Goal: Transaction & Acquisition: Subscribe to service/newsletter

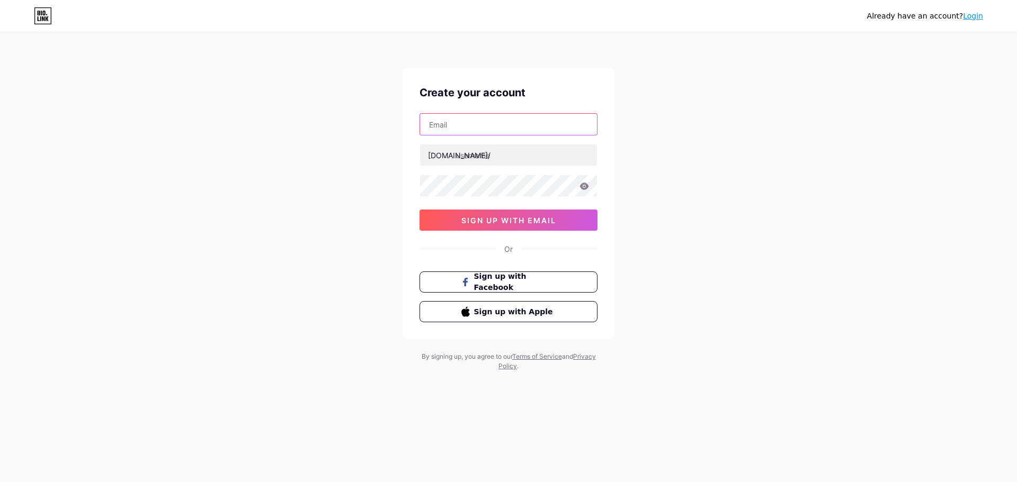
click at [506, 121] on input "text" at bounding box center [508, 124] width 177 height 21
type input "[EMAIL_ADDRESS][DOMAIN_NAME]"
click at [517, 156] on input "text" at bounding box center [508, 155] width 177 height 21
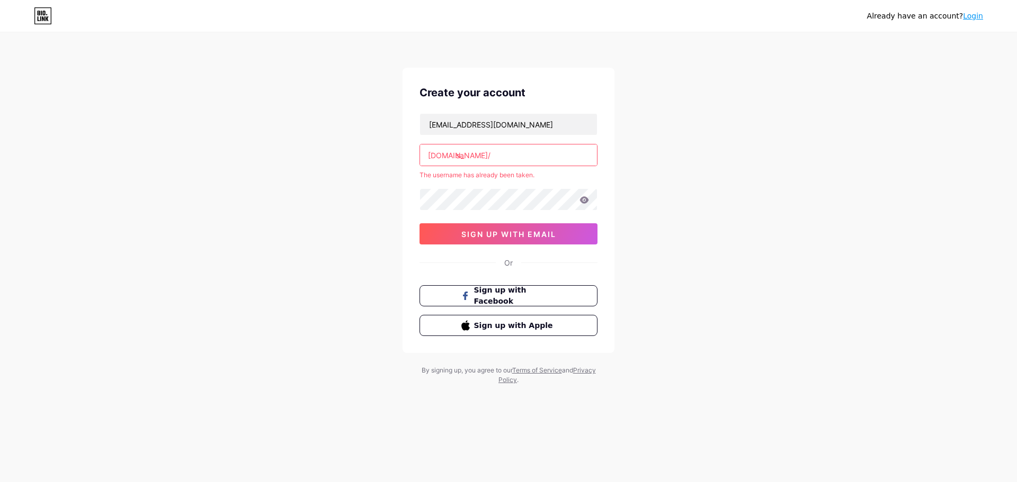
type input "s"
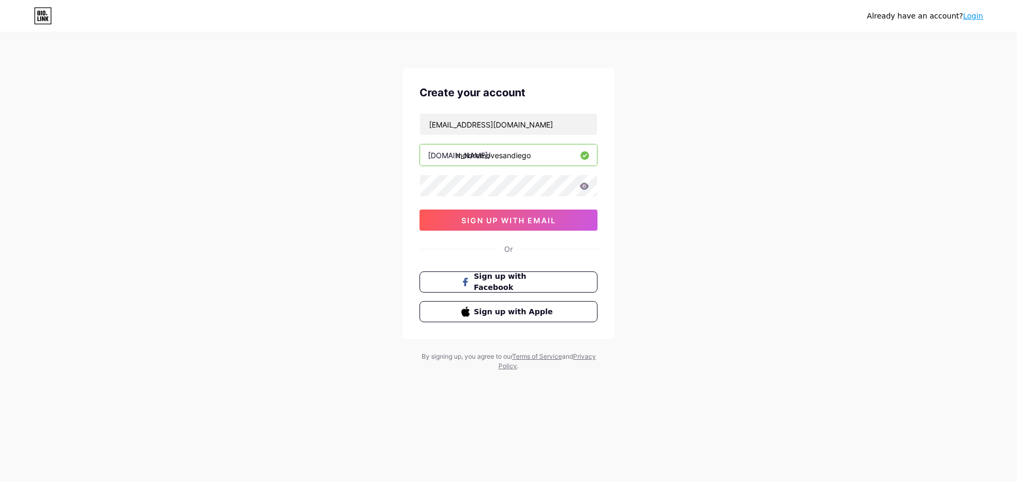
click at [685, 172] on div "Already have an account? Login Create your account [EMAIL_ADDRESS][DOMAIN_NAME]…" at bounding box center [508, 202] width 1017 height 405
click at [498, 156] on input "moldremovesandiego" at bounding box center [508, 155] width 177 height 21
type input "moldremovalsandiego"
click at [527, 220] on span "sign up with email" at bounding box center [508, 220] width 95 height 9
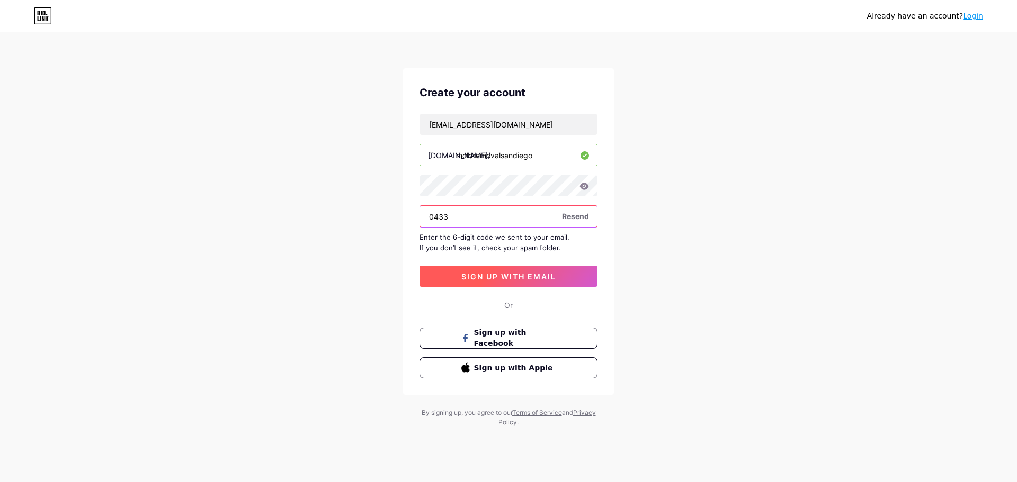
paste input "830431"
type input "830431"
click at [533, 275] on span "sign up with email" at bounding box center [508, 276] width 95 height 9
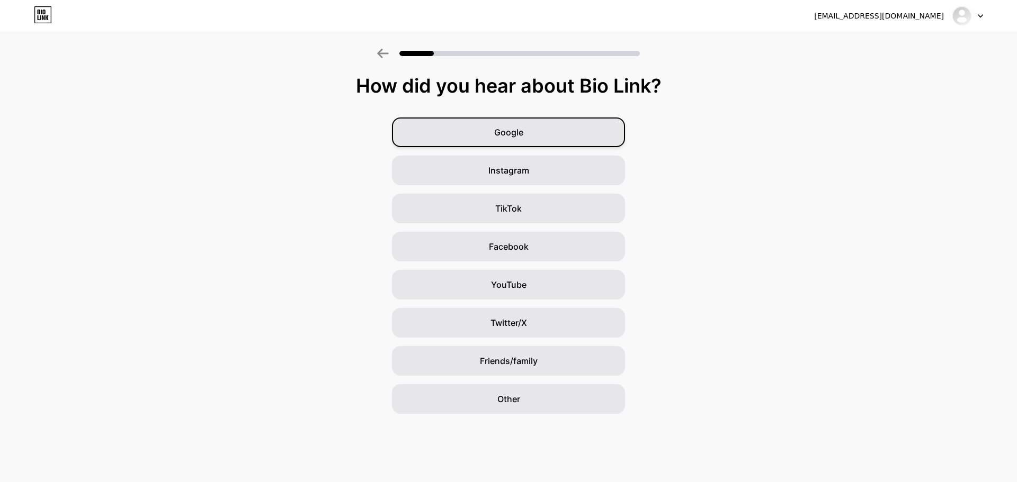
click at [534, 130] on div "Google" at bounding box center [508, 133] width 233 height 30
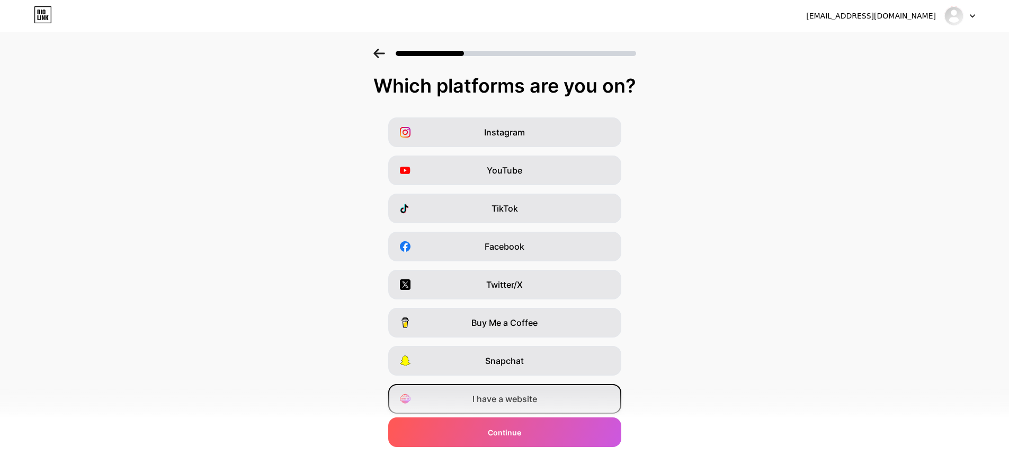
click at [537, 400] on span "I have a website" at bounding box center [504, 399] width 65 height 13
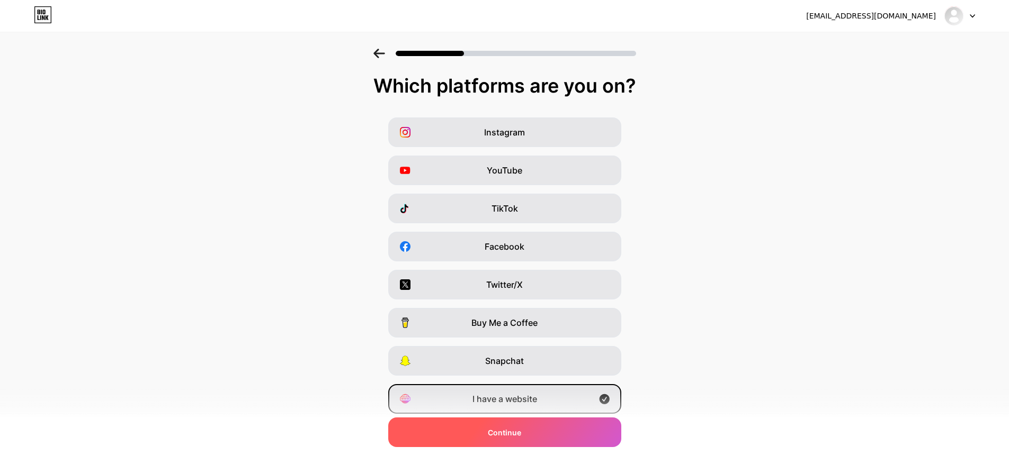
click at [525, 434] on div "Continue" at bounding box center [504, 433] width 233 height 30
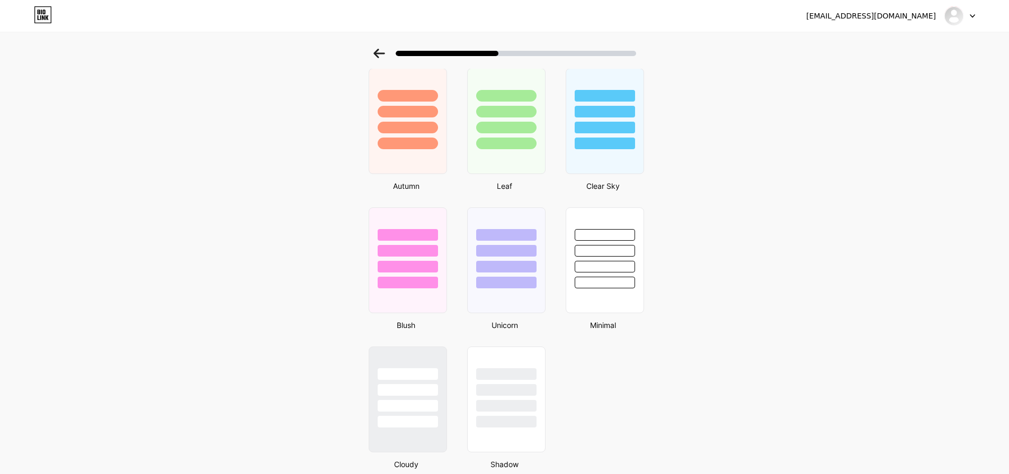
scroll to position [787, 0]
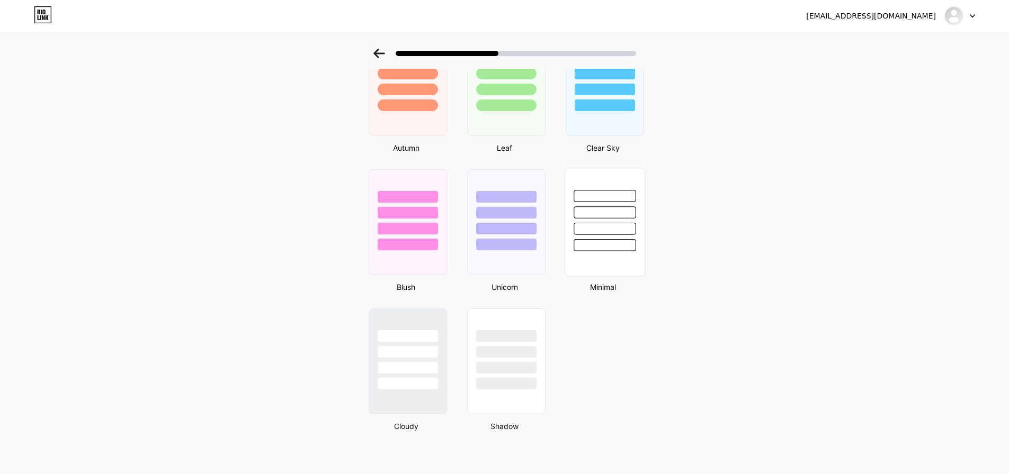
click at [620, 216] on div at bounding box center [604, 213] width 62 height 12
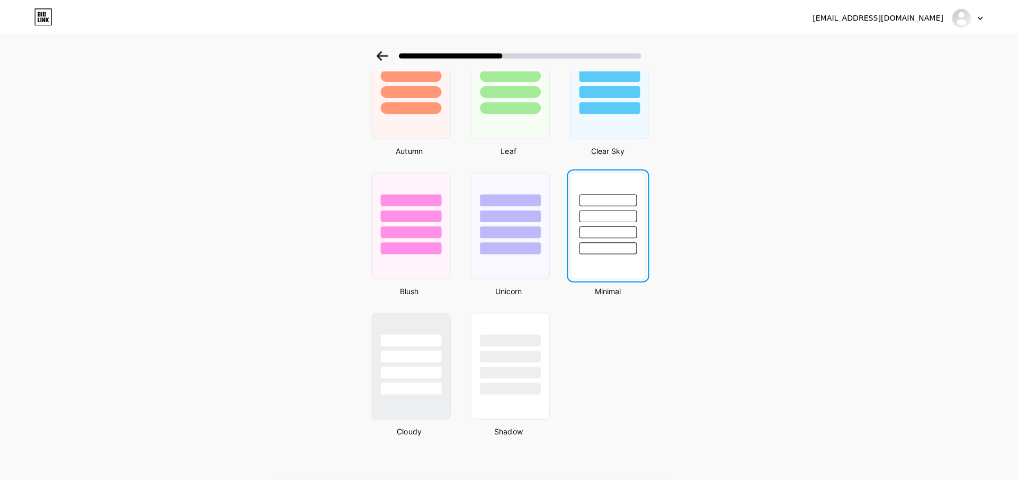
scroll to position [0, 0]
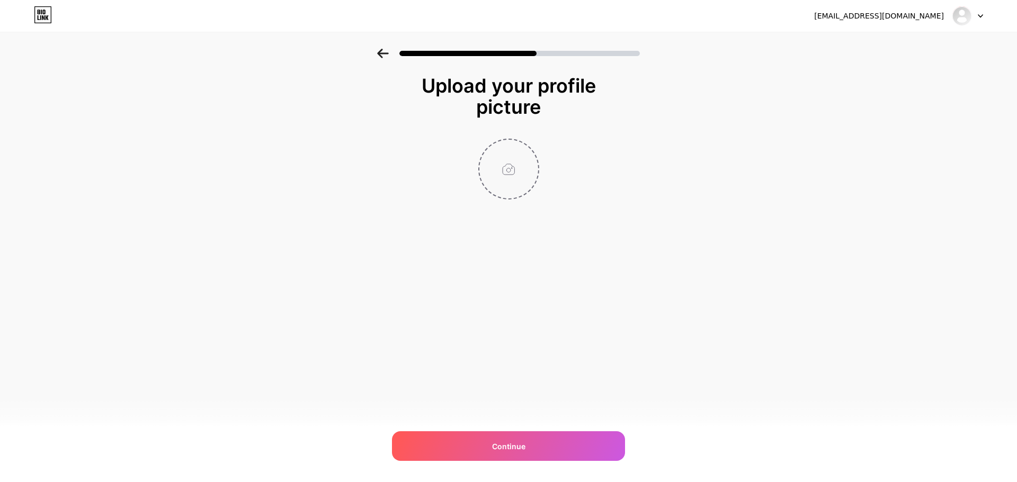
click at [506, 173] on input "file" at bounding box center [508, 169] width 59 height 59
type input "C:\fakepath\Screenshot_307.jpg"
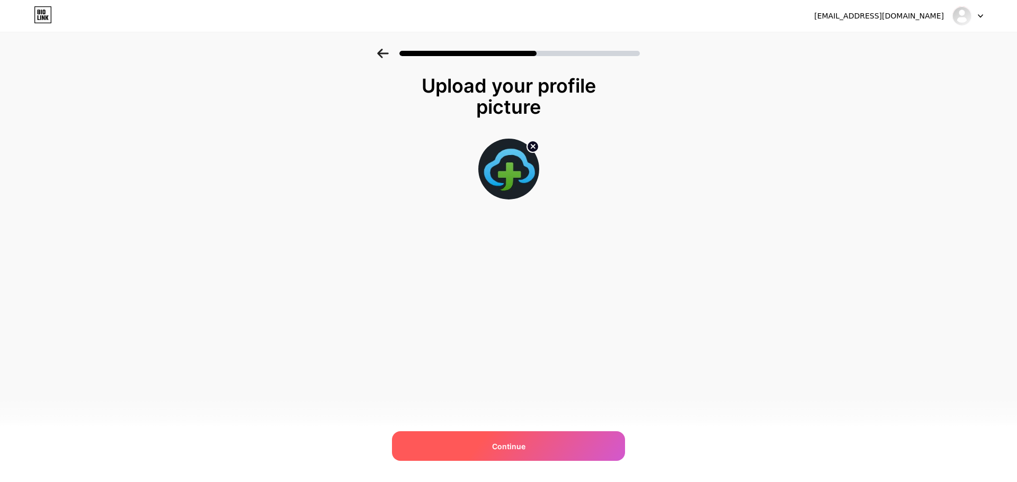
click at [507, 445] on span "Continue" at bounding box center [508, 446] width 33 height 11
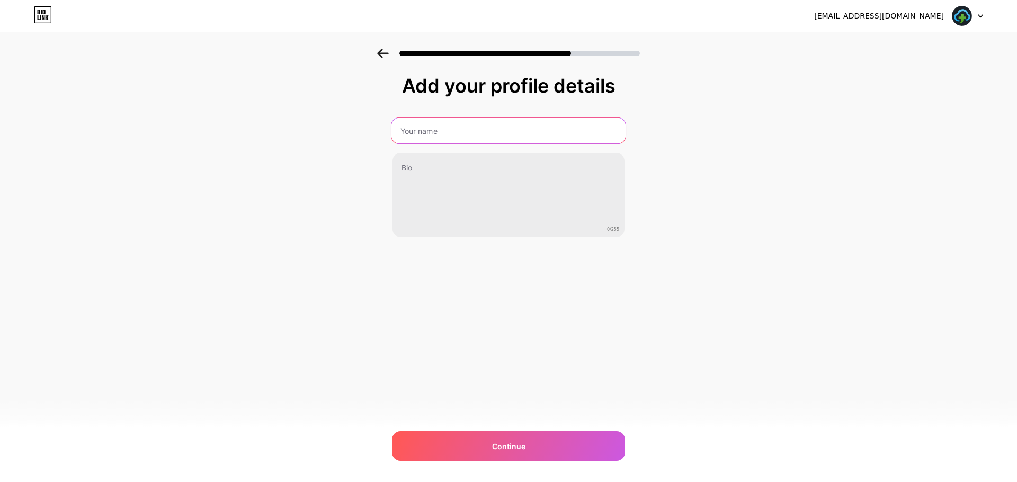
click at [482, 135] on input "text" at bounding box center [508, 130] width 234 height 25
paste input "mold removal [GEOGRAPHIC_DATA]"
click at [453, 134] on input "MOLDFIXER - mold removal [GEOGRAPHIC_DATA]" at bounding box center [508, 130] width 234 height 25
drag, startPoint x: 450, startPoint y: 130, endPoint x: 364, endPoint y: 128, distance: 85.8
click at [364, 128] on div "Add your profile details MOLDFIXER - MOLD REMOVAL [GEOGRAPHIC_DATA] 0/255 Conti…" at bounding box center [508, 170] width 1017 height 242
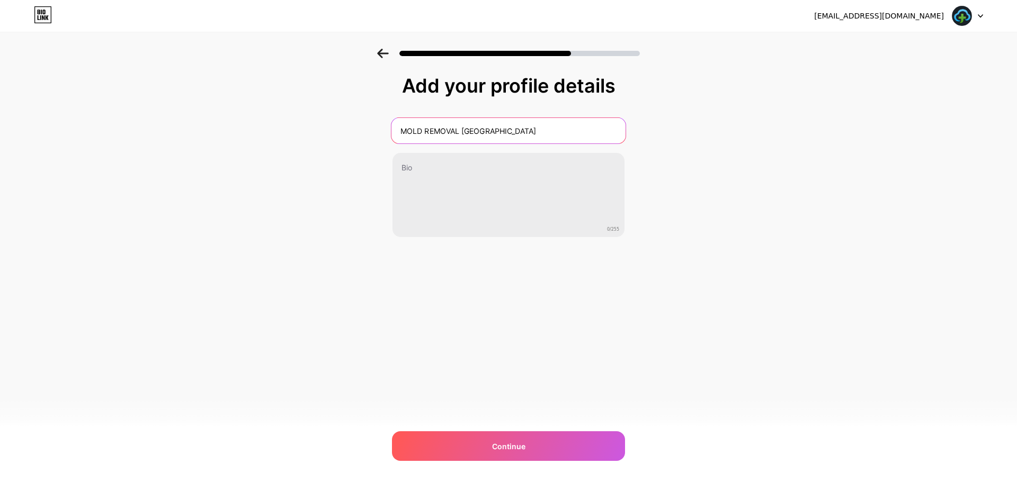
click at [534, 136] on input "MOLD REMOVAL [GEOGRAPHIC_DATA]" at bounding box center [508, 130] width 234 height 25
paste input "MOLDFIXER -"
type input "MOLD REMOVAL [GEOGRAPHIC_DATA] - MOLDFIXER"
drag, startPoint x: 244, startPoint y: 256, endPoint x: 255, endPoint y: 254, distance: 11.8
click at [245, 256] on div "Add your profile details MOLD REMOVAL [GEOGRAPHIC_DATA] - MOLDFIXER 0/255 Conti…" at bounding box center [508, 170] width 1017 height 242
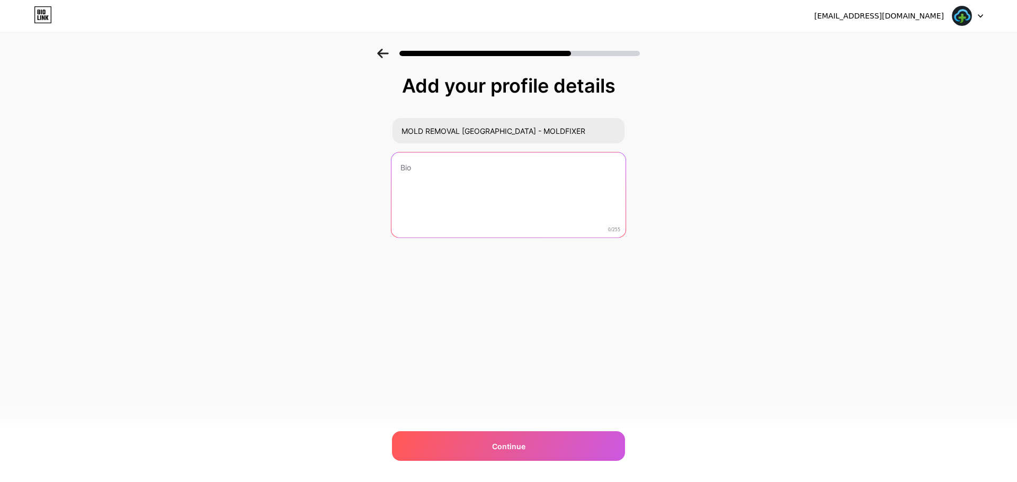
click at [434, 192] on textarea at bounding box center [508, 195] width 234 height 86
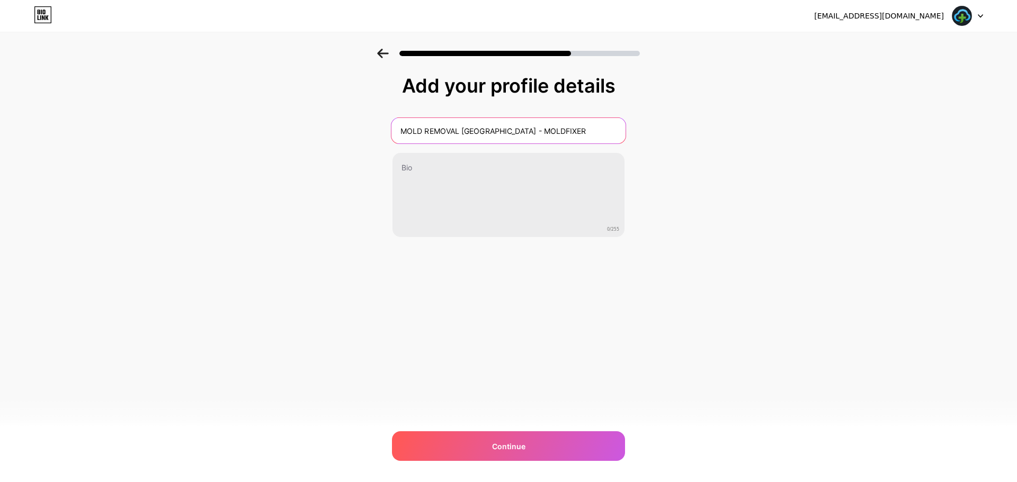
drag, startPoint x: 574, startPoint y: 129, endPoint x: 326, endPoint y: 127, distance: 247.8
click at [327, 128] on div "Add your profile details MOLD REMOVAL [GEOGRAPHIC_DATA] - MOLDFIXER 0/255 Conti…" at bounding box center [508, 170] width 1017 height 242
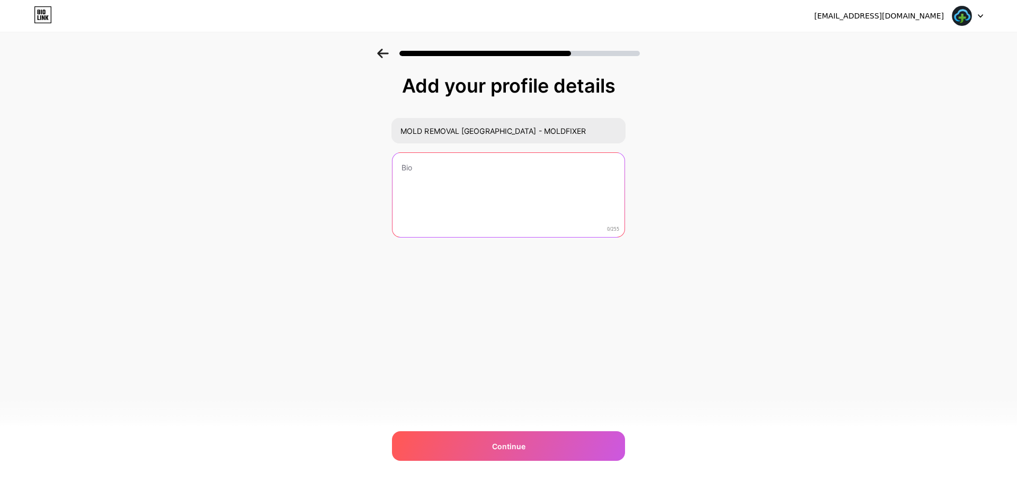
click at [509, 188] on textarea at bounding box center [508, 195] width 232 height 85
paste textarea "[DOMAIN_NAME] is San Diego County's trusted 24/7 emergency response service for…"
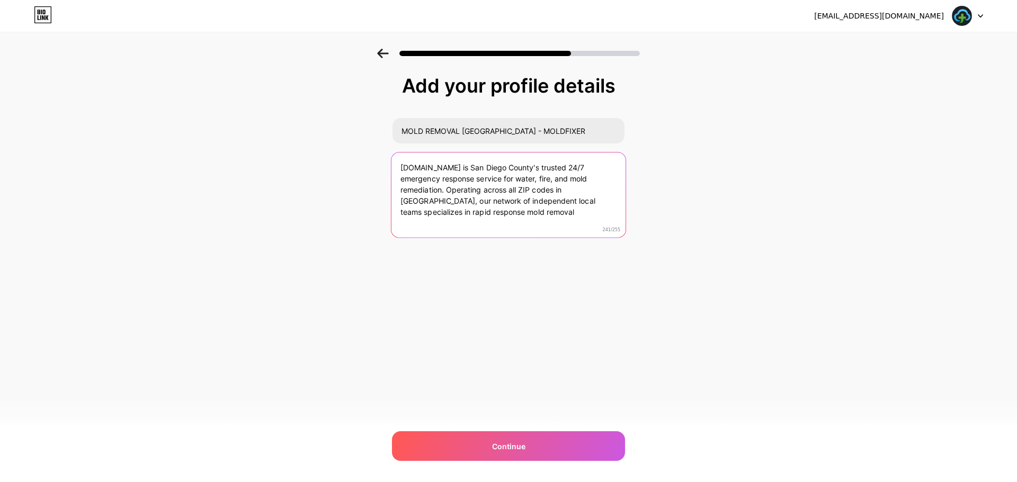
click at [448, 168] on textarea "[DOMAIN_NAME] is San Diego County's trusted 24/7 emergency response service for…" at bounding box center [508, 195] width 234 height 86
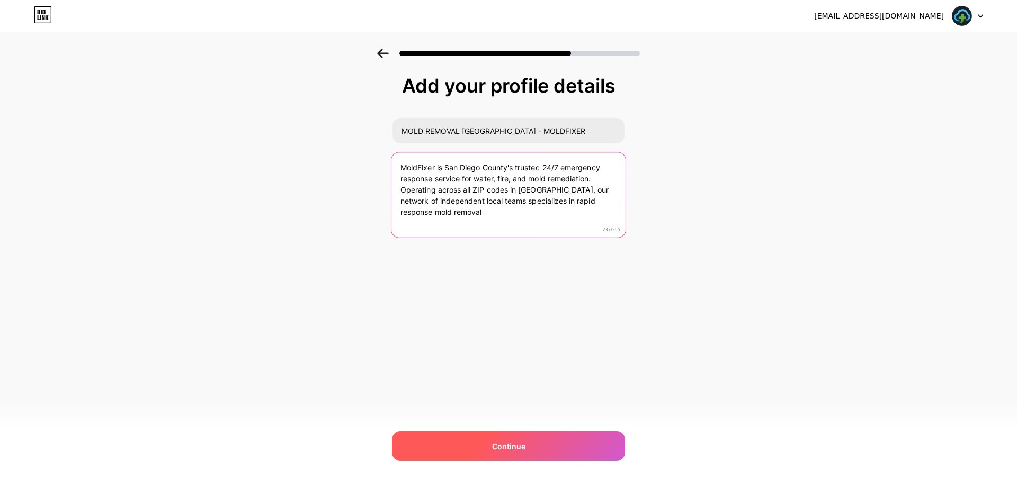
type textarea "MoldFixer is San Diego County's trusted 24/7 emergency response service for wat…"
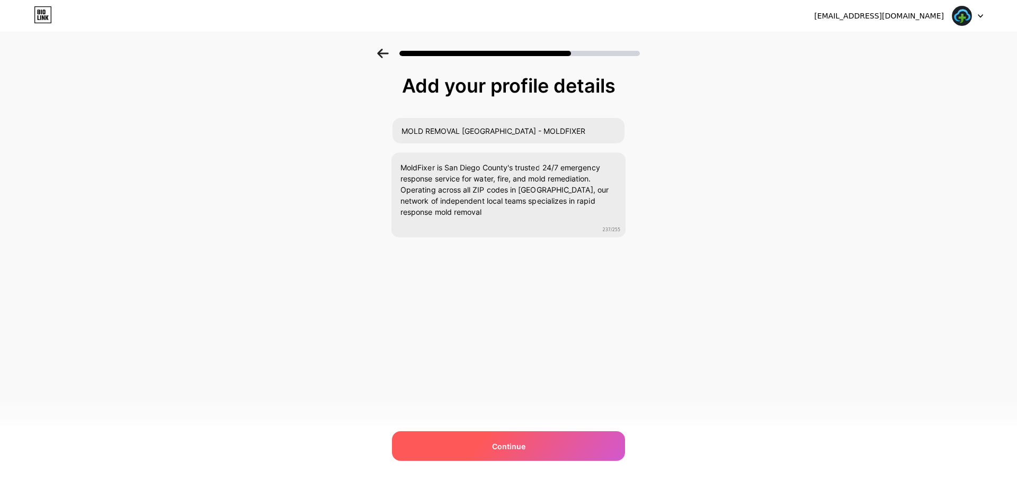
click at [517, 447] on span "Continue" at bounding box center [508, 446] width 33 height 11
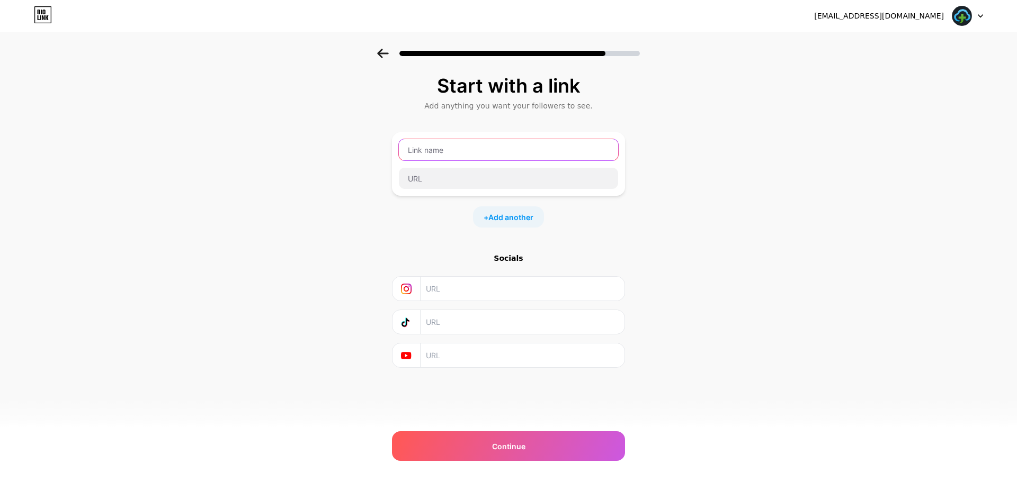
click at [484, 147] on input "text" at bounding box center [508, 149] width 219 height 21
type input "Ь"
type input "Moldfixer"
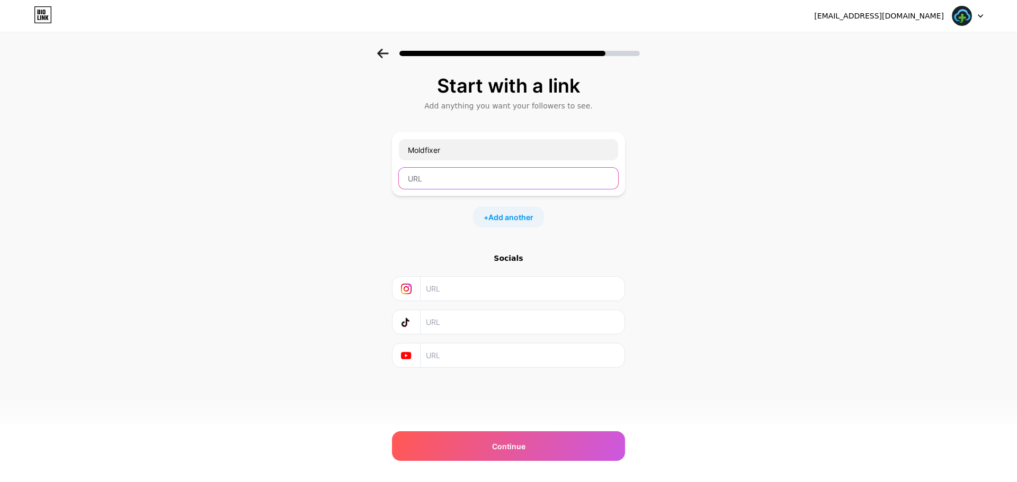
click at [464, 178] on input "text" at bounding box center [508, 178] width 219 height 21
paste input "[URL][DOMAIN_NAME]"
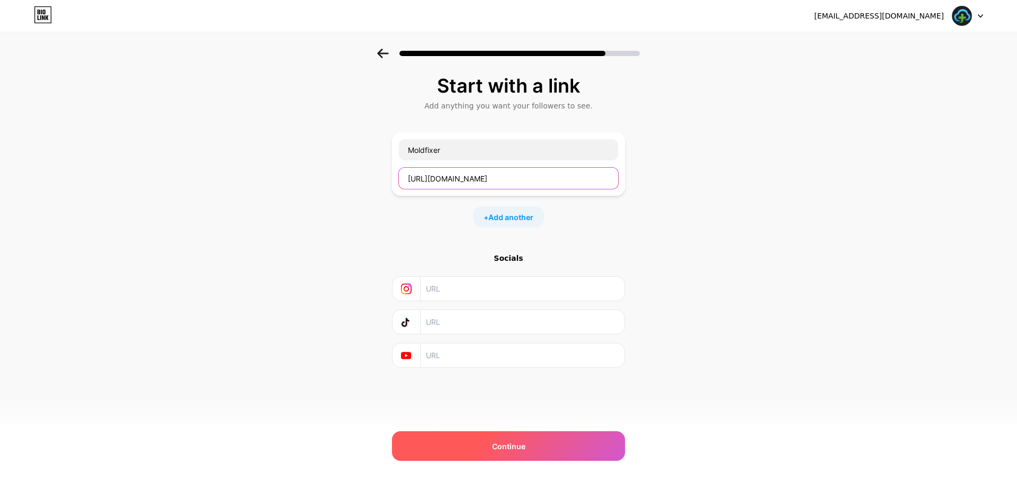
type input "[URL][DOMAIN_NAME]"
click at [531, 443] on div "Continue" at bounding box center [508, 447] width 233 height 30
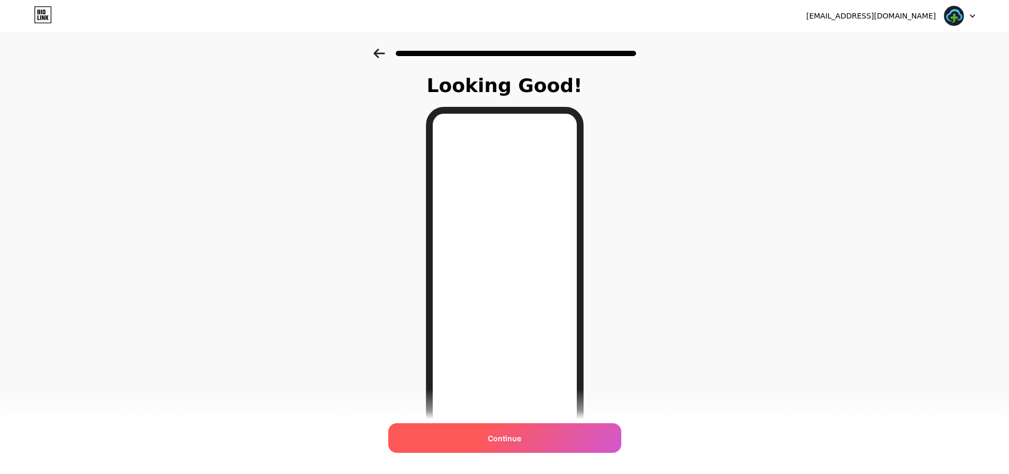
click at [519, 438] on span "Continue" at bounding box center [504, 438] width 33 height 11
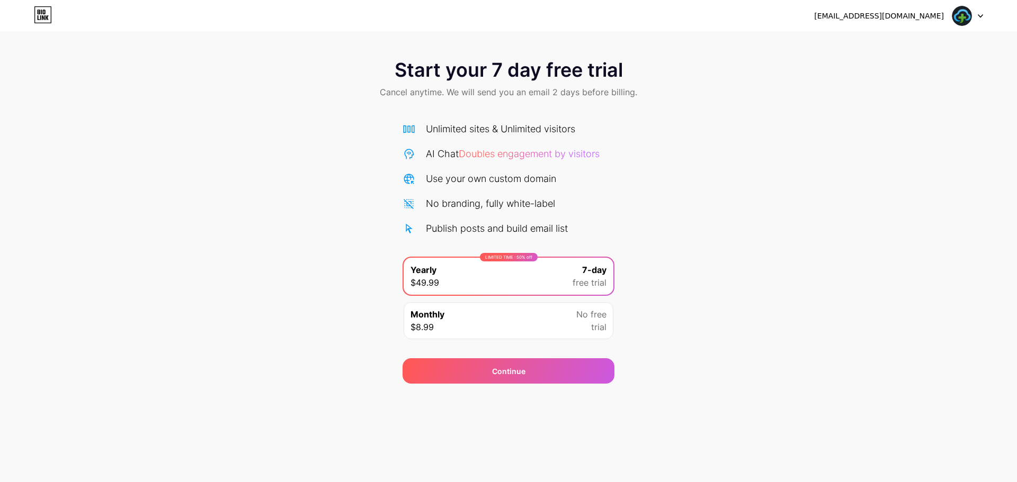
click at [535, 274] on div "LIMITED TIME : 50% off Yearly $49.99 7-day free trial" at bounding box center [508, 276] width 210 height 37
click at [523, 379] on div "Continue" at bounding box center [508, 370] width 212 height 25
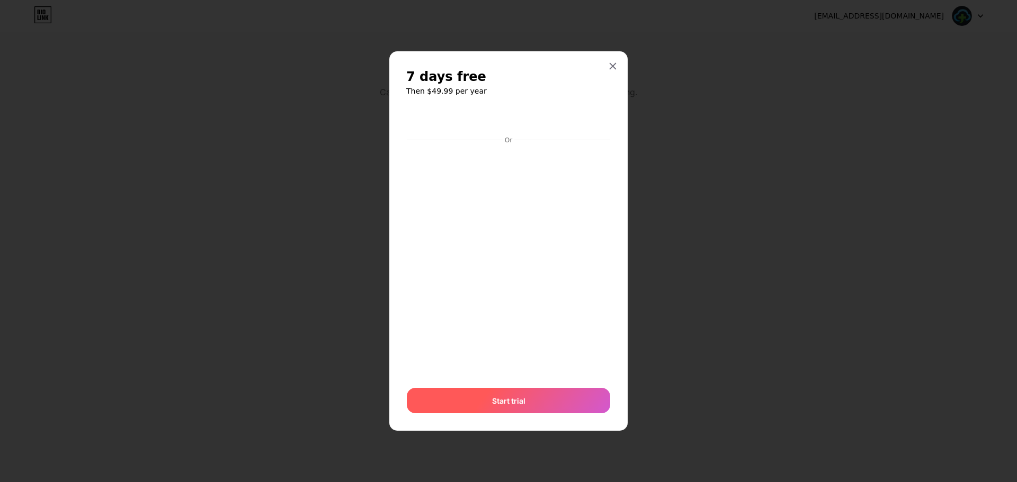
click at [535, 402] on div "Start trial" at bounding box center [508, 400] width 203 height 25
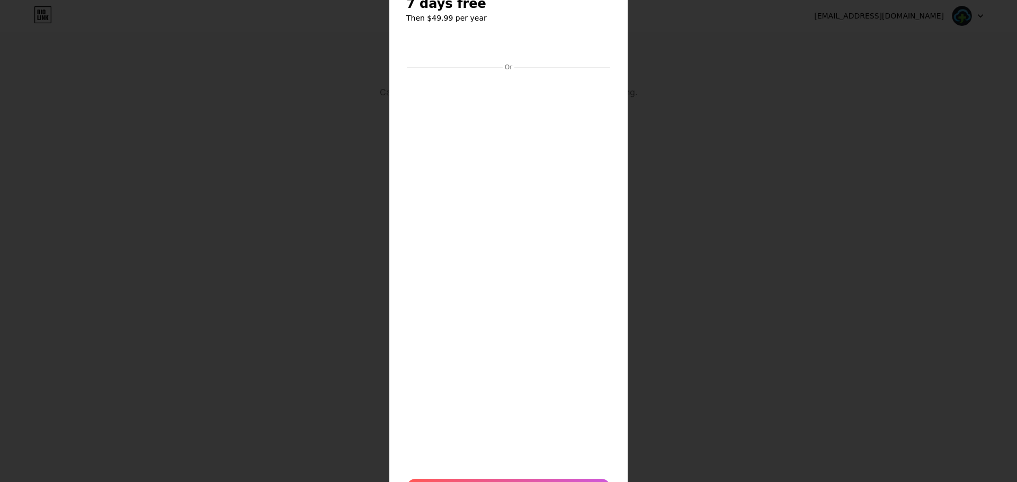
scroll to position [106, 0]
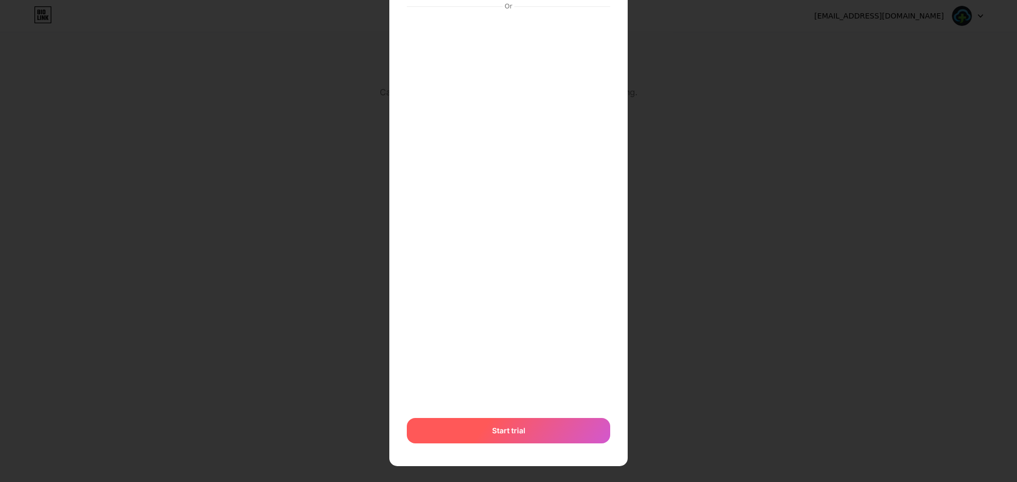
click at [533, 430] on div "Start trial" at bounding box center [508, 430] width 203 height 25
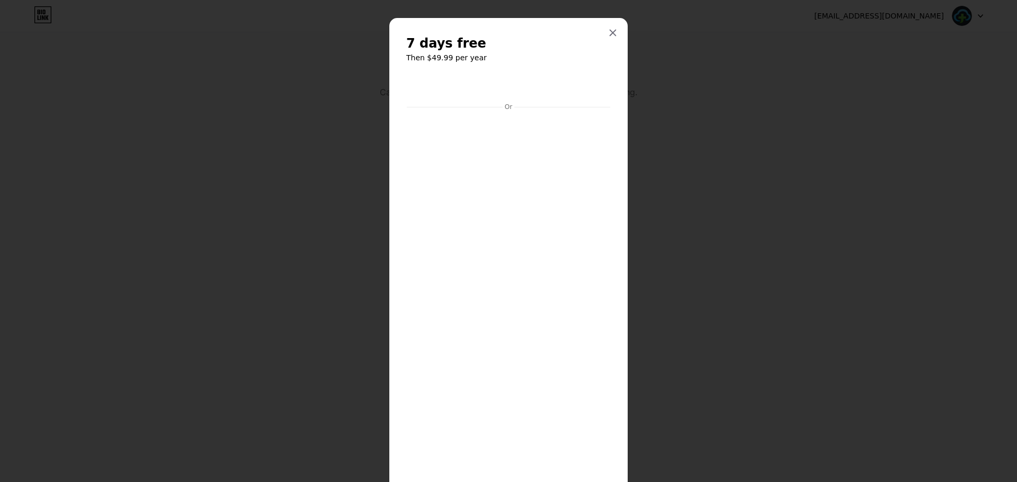
scroll to position [0, 0]
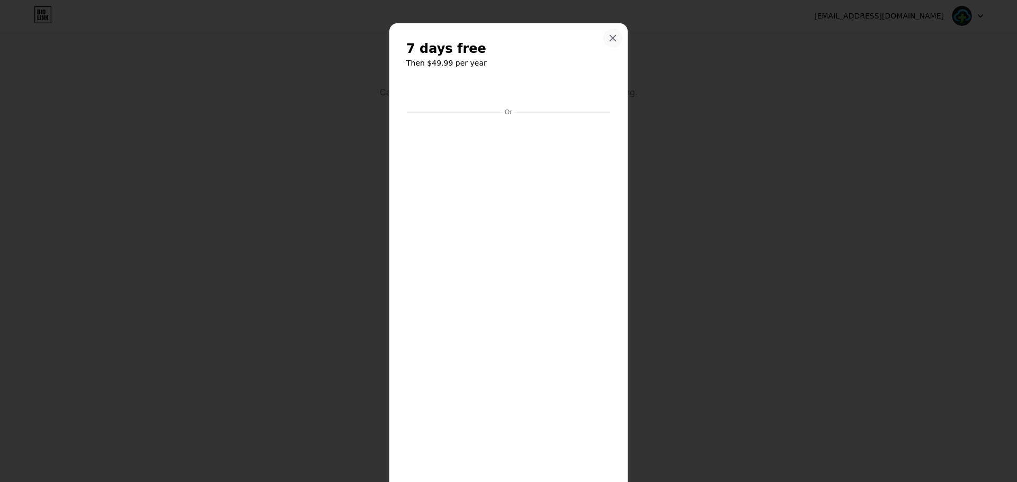
click at [608, 41] on icon at bounding box center [612, 38] width 8 height 8
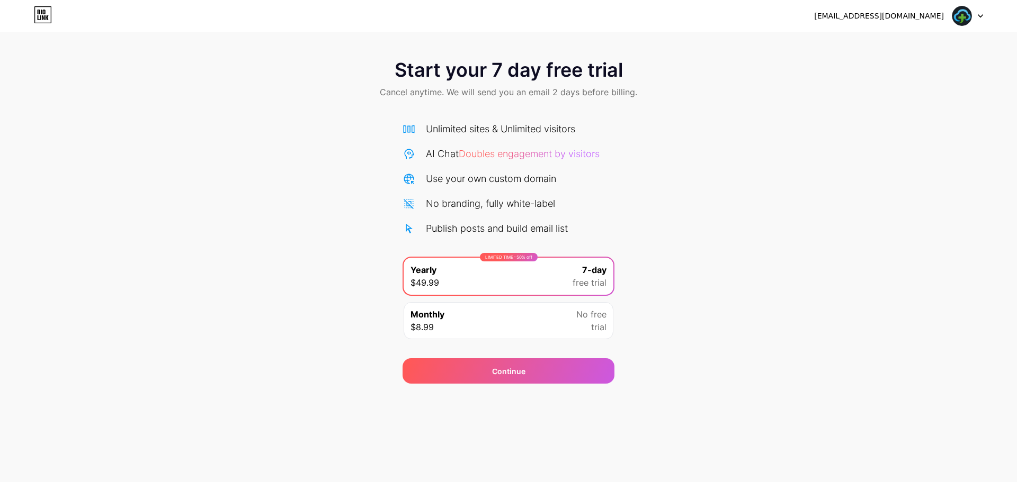
click at [965, 17] on img at bounding box center [961, 16] width 20 height 20
click at [984, 13] on div "[EMAIL_ADDRESS][DOMAIN_NAME] Logout" at bounding box center [508, 15] width 1017 height 19
click at [982, 13] on div at bounding box center [967, 15] width 31 height 19
click at [48, 11] on icon at bounding box center [43, 14] width 18 height 17
click at [526, 325] on div "Monthly $8.99 No free trial" at bounding box center [508, 320] width 210 height 37
